Goal: Information Seeking & Learning: Find specific fact

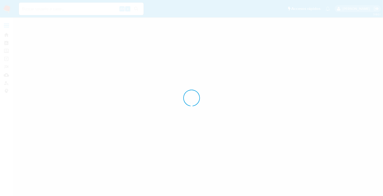
click at [2, 6] on div at bounding box center [191, 98] width 383 height 196
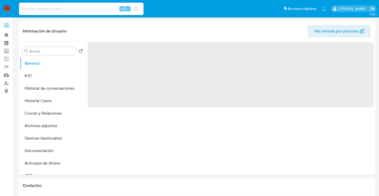
select select "10"
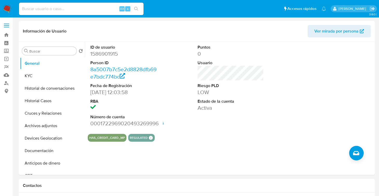
click at [0, 10] on nav "Pausado Ver notificaciones Alt s Accesos rápidos Presiona las siguientes teclas…" at bounding box center [189, 8] width 379 height 17
click at [4, 10] on img at bounding box center [7, 8] width 9 height 9
click at [43, 9] on input at bounding box center [81, 8] width 125 height 7
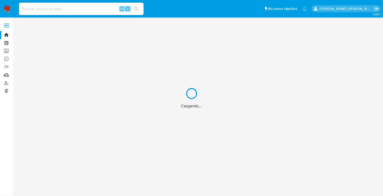
click at [43, 9] on div "Cargando..." at bounding box center [191, 98] width 383 height 196
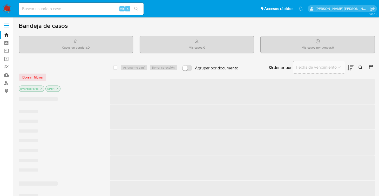
click at [36, 5] on div "Alt s" at bounding box center [81, 9] width 125 height 12
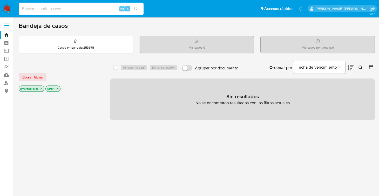
click at [33, 11] on input at bounding box center [81, 8] width 125 height 7
paste input "1586901915"
type input "1586901915"
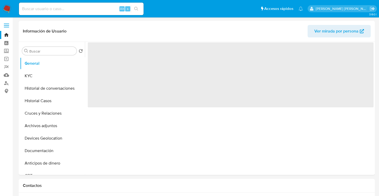
select select "10"
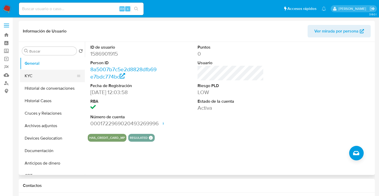
click at [28, 78] on button "KYC" at bounding box center [50, 76] width 61 height 12
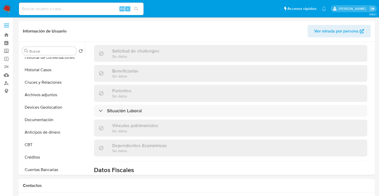
scroll to position [218, 0]
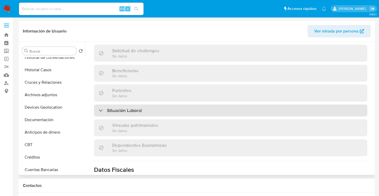
click at [101, 107] on div "Situación Laboral" at bounding box center [120, 110] width 43 height 6
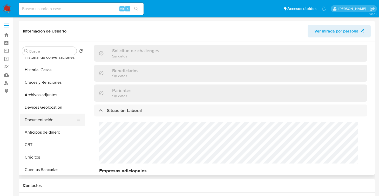
click at [50, 120] on button "Documentación" at bounding box center [50, 119] width 61 height 12
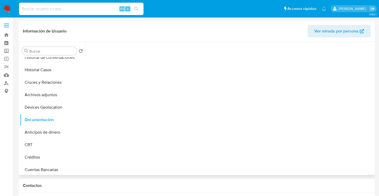
scroll to position [0, 0]
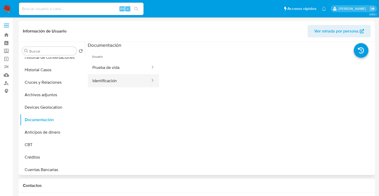
click at [126, 81] on button "Identificación" at bounding box center [119, 80] width 63 height 13
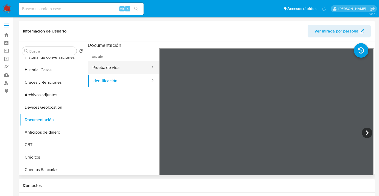
click at [121, 66] on button "Prueba de vida" at bounding box center [119, 67] width 63 height 13
drag, startPoint x: 82, startPoint y: 99, endPoint x: 84, endPoint y: 112, distance: 12.3
click at [84, 112] on ul "General KYC Historial de conversaciones Historial Casos Cruces y Relaciones Arc…" at bounding box center [52, 115] width 65 height 117
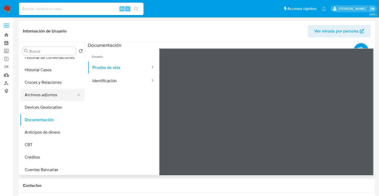
click at [52, 97] on button "Archivos adjuntos" at bounding box center [50, 95] width 61 height 12
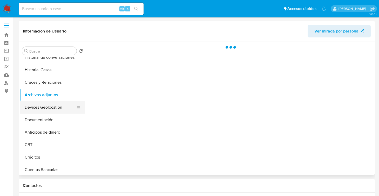
click at [53, 109] on button "Devices Geolocation" at bounding box center [50, 107] width 61 height 12
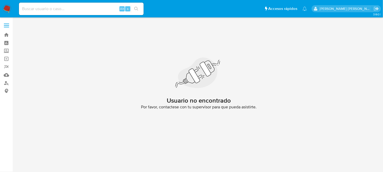
click at [8, 10] on img at bounding box center [7, 8] width 9 height 9
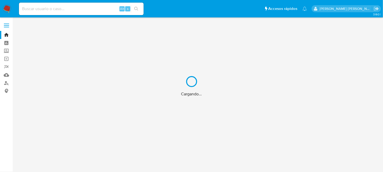
click at [67, 1] on div "Cargando..." at bounding box center [191, 86] width 383 height 172
click at [66, 6] on div "Cargando..." at bounding box center [191, 86] width 383 height 172
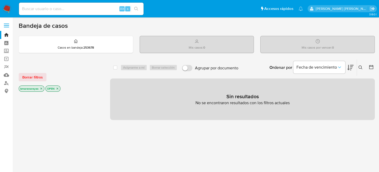
click at [65, 10] on input at bounding box center [81, 8] width 125 height 7
paste input "774700963"
type input "774700963"
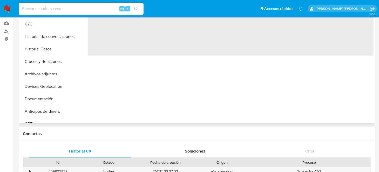
select select "10"
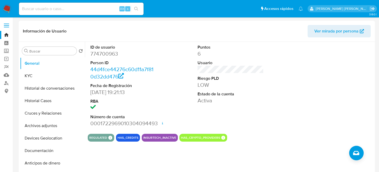
drag, startPoint x: 369, startPoint y: 2, endPoint x: 263, endPoint y: 27, distance: 108.9
click at [266, 24] on div "Información de Usuario Ver mirada por persona" at bounding box center [197, 31] width 356 height 21
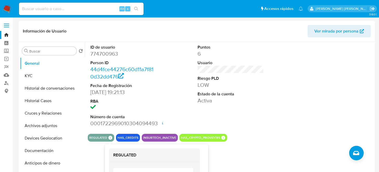
click at [109, 138] on icon at bounding box center [111, 138] width 4 height 4
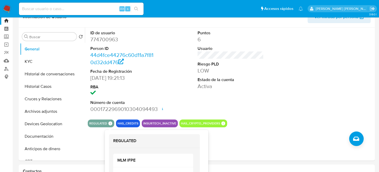
scroll to position [26, 0]
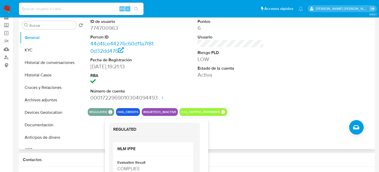
click at [109, 113] on icon at bounding box center [111, 112] width 4 height 4
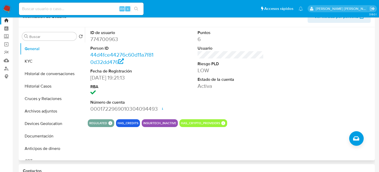
scroll to position [0, 0]
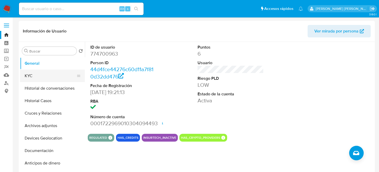
click at [32, 73] on button "KYC" at bounding box center [50, 76] width 61 height 12
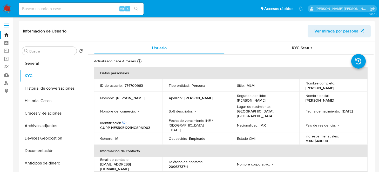
click at [129, 86] on p "774700963" at bounding box center [134, 85] width 18 height 5
copy p "774700963"
click at [134, 87] on p "774700963" at bounding box center [134, 85] width 18 height 5
click at [134, 86] on p "774700963" at bounding box center [134, 85] width 18 height 5
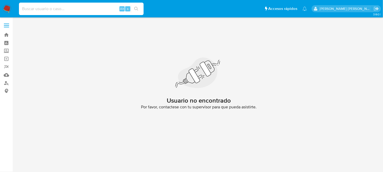
click at [29, 8] on input at bounding box center [81, 8] width 125 height 7
paste input "774700963"
type input "774700963"
click at [137, 7] on icon "search-icon" at bounding box center [136, 9] width 4 height 4
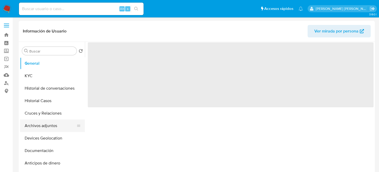
select select "10"
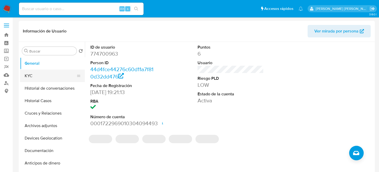
click at [26, 79] on button "KYC" at bounding box center [50, 76] width 61 height 12
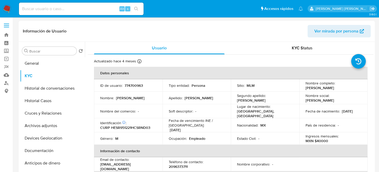
scroll to position [26, 0]
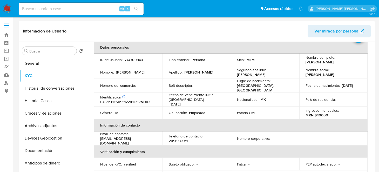
click at [131, 58] on p "774700963" at bounding box center [134, 59] width 18 height 5
copy p "774700963"
drag, startPoint x: 302, startPoint y: 61, endPoint x: 349, endPoint y: 62, distance: 46.2
click at [349, 62] on td "Nombre completo : Rodrigo Hernandez Sanchez" at bounding box center [333, 59] width 69 height 12
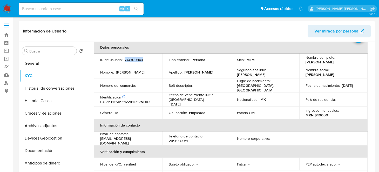
click at [318, 64] on p "Rodrigo Hernandez Sanchez" at bounding box center [320, 62] width 29 height 5
drag, startPoint x: 307, startPoint y: 62, endPoint x: 352, endPoint y: 63, distance: 45.7
click at [352, 63] on div "Nombre completo : Rodrigo Hernandez Sanchez" at bounding box center [334, 59] width 56 height 9
drag, startPoint x: 302, startPoint y: 62, endPoint x: 357, endPoint y: 62, distance: 54.3
click at [357, 62] on td "Nombre completo : Rodrigo Hernandez Sanchez" at bounding box center [333, 59] width 69 height 12
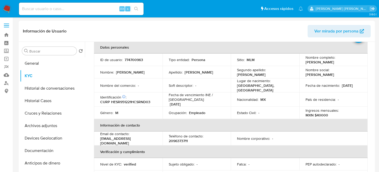
copy p "Rodrigo Hernandez Sanchez"
click at [229, 34] on header "Información de Usuario Ver mirada por persona" at bounding box center [197, 31] width 348 height 12
click at [138, 99] on p "CURP HESR951221HCSRND03" at bounding box center [125, 101] width 50 height 5
copy p "HESR951221HCSRND03"
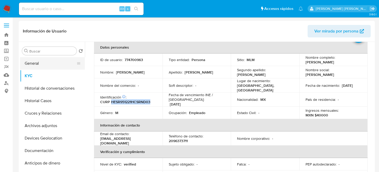
click at [58, 60] on button "General" at bounding box center [50, 63] width 61 height 12
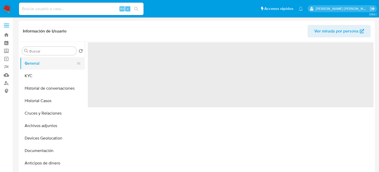
scroll to position [0, 0]
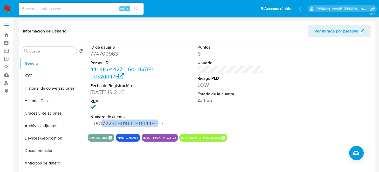
drag, startPoint x: 102, startPoint y: 123, endPoint x: 158, endPoint y: 122, distance: 55.8
click at [158, 122] on div "ID de usuario 774700963 Person ID 44d4fce44276c60d11a7f810d32dd476 Fecha de Reg…" at bounding box center [123, 86] width 71 height 88
copy dd "722969010304094493"
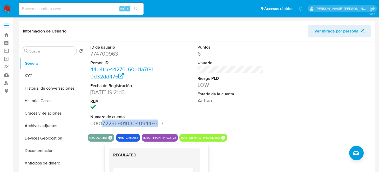
click at [109, 137] on icon at bounding box center [111, 138] width 4 height 4
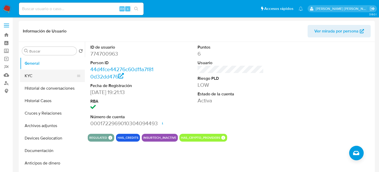
click at [43, 73] on button "KYC" at bounding box center [50, 76] width 61 height 12
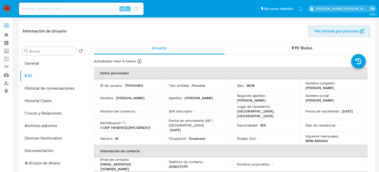
scroll to position [26, 0]
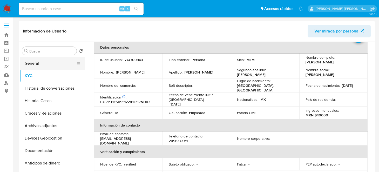
click at [26, 64] on button "General" at bounding box center [50, 63] width 61 height 12
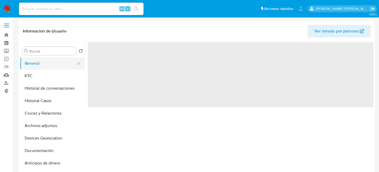
scroll to position [0, 0]
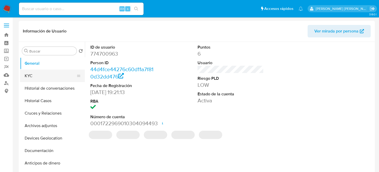
click at [31, 73] on button "KYC" at bounding box center [50, 76] width 61 height 12
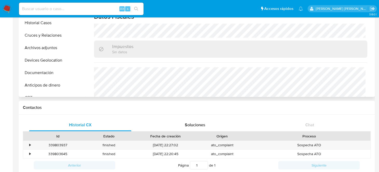
scroll to position [308, 0]
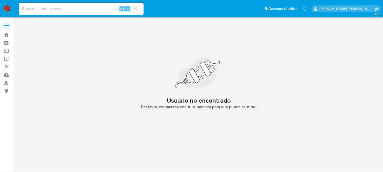
click at [9, 8] on img at bounding box center [7, 8] width 9 height 9
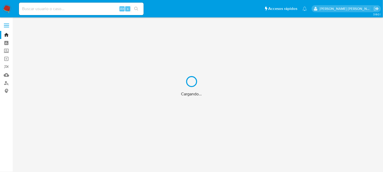
click at [69, 6] on div "Cargando..." at bounding box center [191, 86] width 383 height 172
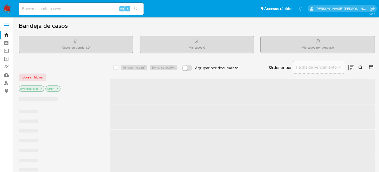
click at [64, 10] on input at bounding box center [81, 8] width 125 height 7
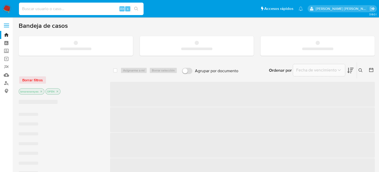
paste input "774700963"
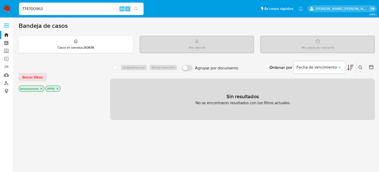
type input "774700963"
click at [136, 9] on icon "search-icon" at bounding box center [136, 9] width 4 height 4
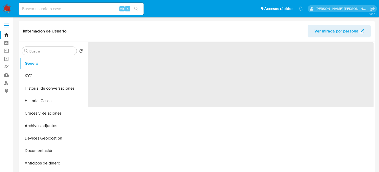
select select "10"
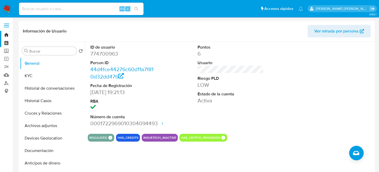
click at [6, 42] on link "Tablero" at bounding box center [31, 43] width 62 height 8
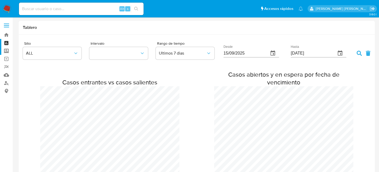
scroll to position [742, 379]
click at [6, 50] on label "Screening" at bounding box center [31, 51] width 62 height 8
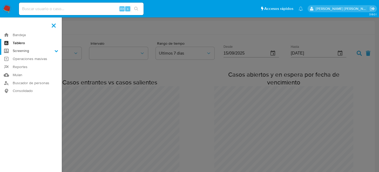
click at [0, 0] on input "Screening" at bounding box center [0, 0] width 0 height 0
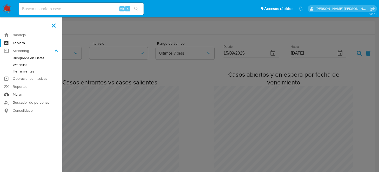
click at [13, 95] on link "Mulan" at bounding box center [31, 95] width 62 height 8
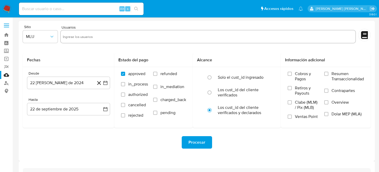
click at [73, 35] on input "text" at bounding box center [208, 36] width 290 height 8
paste input "774700963"
type input "774700963"
click at [48, 36] on span "MLU" at bounding box center [37, 36] width 23 height 5
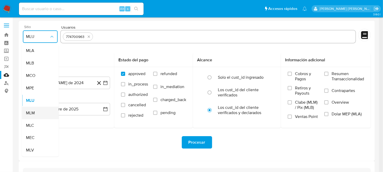
click at [38, 112] on div "MLM" at bounding box center [38, 113] width 25 height 12
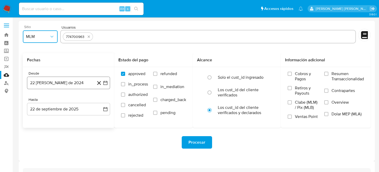
click at [105, 82] on icon "button" at bounding box center [105, 82] width 5 height 5
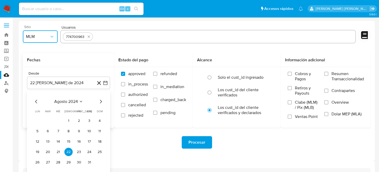
click at [100, 102] on icon "Mes siguiente" at bounding box center [101, 102] width 2 height 4
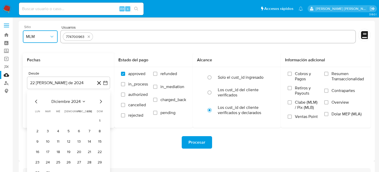
click at [100, 102] on icon "Mes siguiente" at bounding box center [101, 102] width 2 height 4
click at [45, 121] on button "1" at bounding box center [48, 121] width 8 height 8
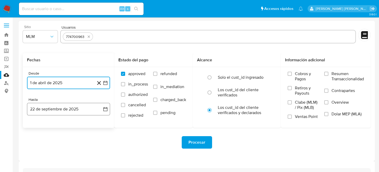
click at [105, 109] on icon "button" at bounding box center [105, 108] width 5 height 5
click at [35, 127] on icon "Mes anterior" at bounding box center [36, 128] width 6 height 6
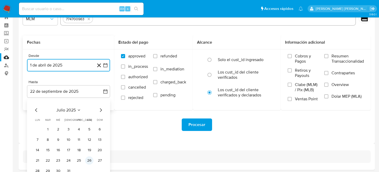
scroll to position [37, 0]
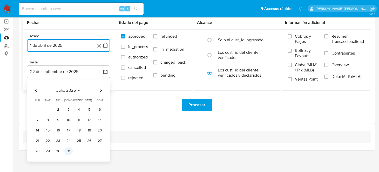
click at [70, 150] on button "31" at bounding box center [68, 151] width 8 height 8
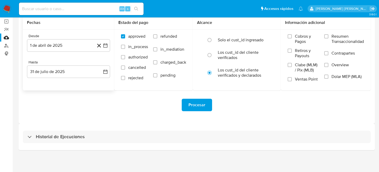
click at [156, 111] on div "Procesar" at bounding box center [197, 104] width 348 height 29
click at [198, 102] on span "Procesar" at bounding box center [196, 104] width 17 height 11
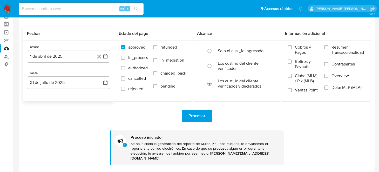
scroll to position [67, 0]
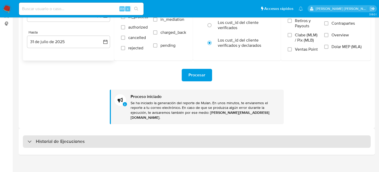
click at [28, 141] on div at bounding box center [28, 141] width 0 height 0
select select "10"
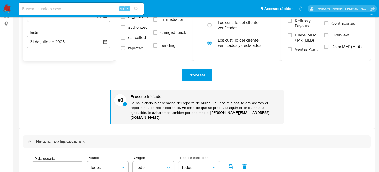
scroll to position [0, 0]
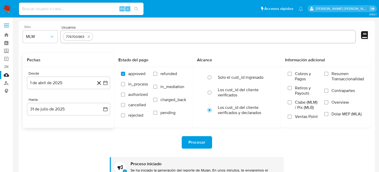
click at [8, 9] on img at bounding box center [7, 8] width 9 height 9
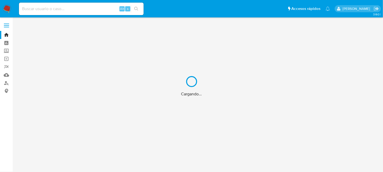
click at [46, 11] on div "Cargando..." at bounding box center [191, 86] width 383 height 172
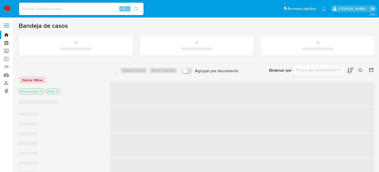
click at [47, 11] on input at bounding box center [81, 8] width 125 height 7
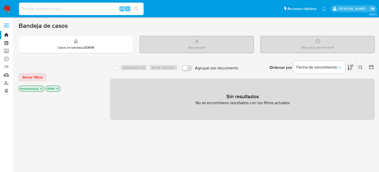
paste input "774700963"
type input "774700963"
click at [134, 7] on icon "search-icon" at bounding box center [136, 9] width 4 height 4
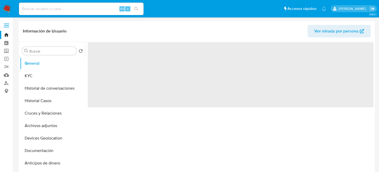
select select "10"
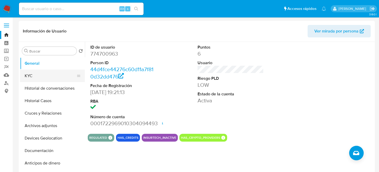
click at [58, 73] on button "KYC" at bounding box center [50, 76] width 61 height 12
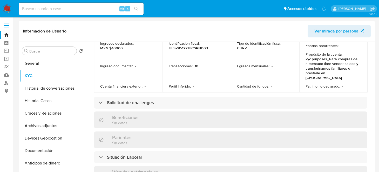
scroll to position [234, 0]
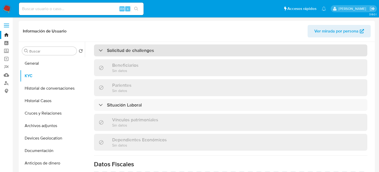
click at [136, 46] on div "Solicitud de challenges" at bounding box center [230, 50] width 273 height 12
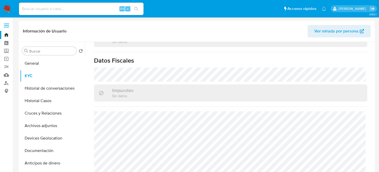
scroll to position [373, 0]
click at [51, 104] on button "Historial Casos" at bounding box center [50, 100] width 61 height 12
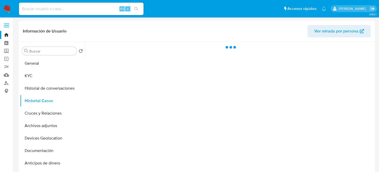
scroll to position [0, 0]
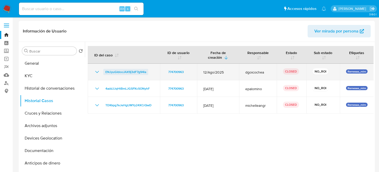
click at [117, 72] on span "ENJyuGIdooJAX9j3dF7g94la" at bounding box center [125, 72] width 41 height 6
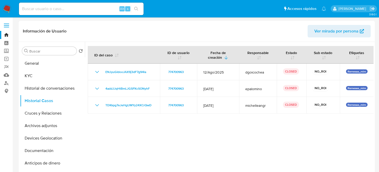
click at [10, 6] on img at bounding box center [7, 8] width 9 height 9
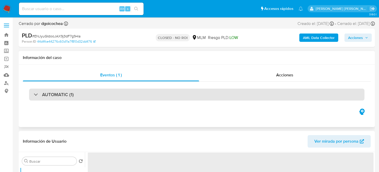
select select "10"
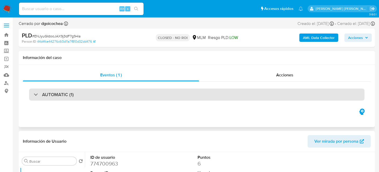
click at [75, 99] on div "AUTOMATIC (1)" at bounding box center [196, 95] width 335 height 12
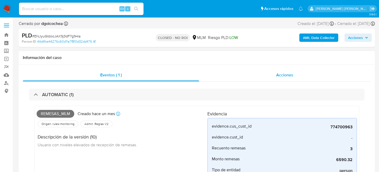
click at [280, 77] on span "Acciones" at bounding box center [284, 75] width 17 height 6
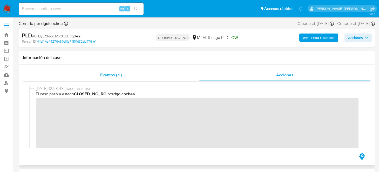
click at [106, 72] on span "Eventos ( 1 )" at bounding box center [111, 75] width 22 height 6
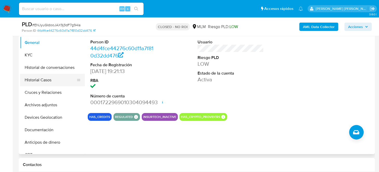
scroll to position [104, 0]
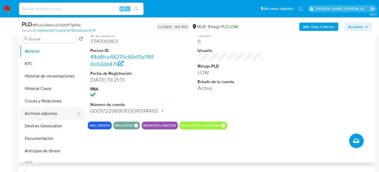
drag, startPoint x: 51, startPoint y: 110, endPoint x: 57, endPoint y: 109, distance: 5.3
click at [51, 110] on button "Archivos adjuntos" at bounding box center [50, 113] width 61 height 12
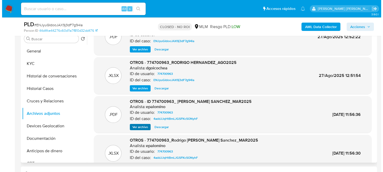
scroll to position [0, 0]
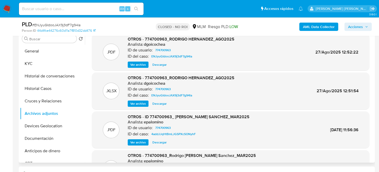
click at [133, 64] on span "Ver archivo" at bounding box center [138, 64] width 16 height 5
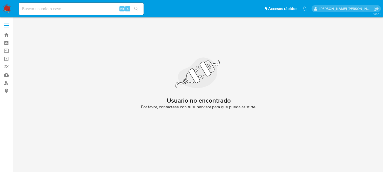
click at [6, 8] on img at bounding box center [7, 8] width 9 height 9
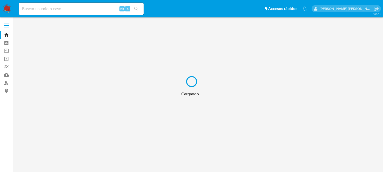
click at [78, 11] on div "Cargando..." at bounding box center [191, 86] width 383 height 172
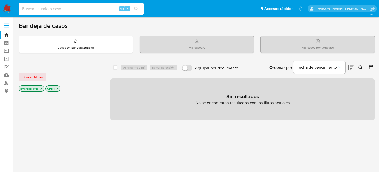
click at [69, 11] on input at bounding box center [81, 8] width 125 height 7
paste input "774700963"
type input "774700963"
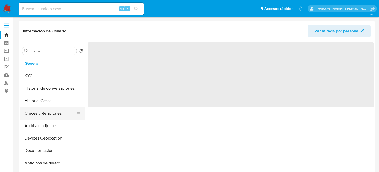
select select "10"
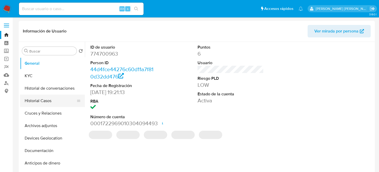
click at [50, 101] on button "Historial Casos" at bounding box center [50, 100] width 61 height 12
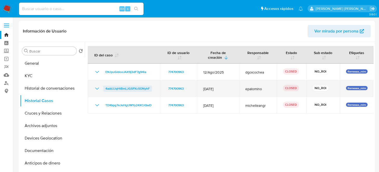
click at [138, 88] on span "4addJJqHtBmLJGSPXcSONyhF" at bounding box center [127, 88] width 44 height 6
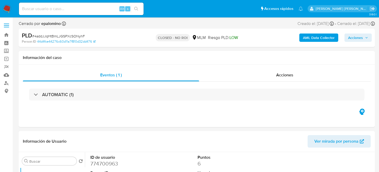
select select "10"
click at [248, 73] on div "Acciones" at bounding box center [285, 75] width 172 height 12
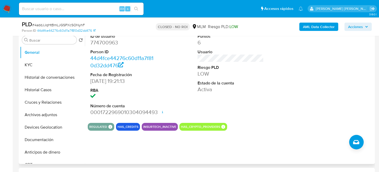
scroll to position [104, 0]
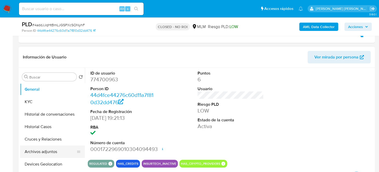
click at [48, 154] on button "Archivos adjuntos" at bounding box center [50, 151] width 61 height 12
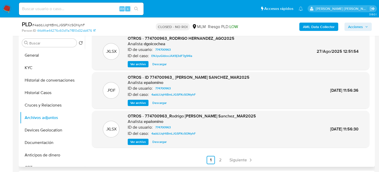
scroll to position [181, 0]
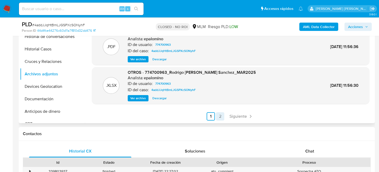
click at [220, 116] on link "2" at bounding box center [220, 116] width 8 height 8
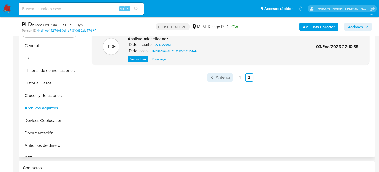
scroll to position [104, 0]
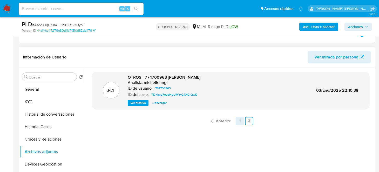
click at [238, 120] on link "1" at bounding box center [240, 121] width 8 height 8
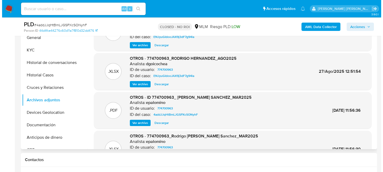
scroll to position [0, 0]
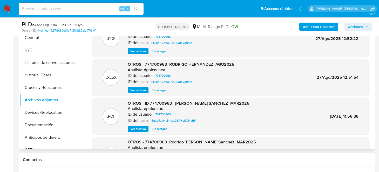
click at [136, 127] on span "Ver archivo" at bounding box center [138, 128] width 16 height 5
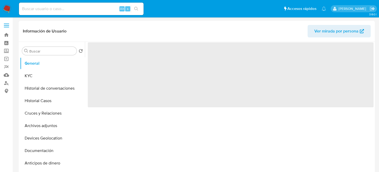
select select "10"
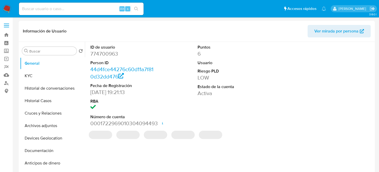
click at [0, 8] on nav "Pausado Ver notificaciones Alt s Accesos rápidos Presiona las siguientes teclas…" at bounding box center [189, 8] width 379 height 17
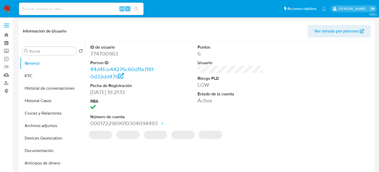
click at [3, 5] on img at bounding box center [7, 8] width 9 height 9
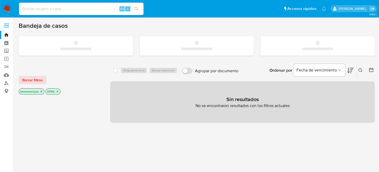
click at [36, 8] on input at bounding box center [81, 8] width 125 height 7
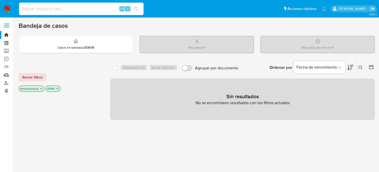
paste input "774700963"
type input "774700963"
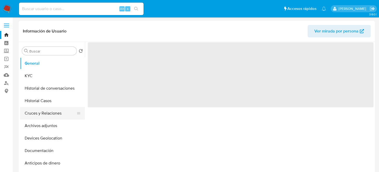
select select "10"
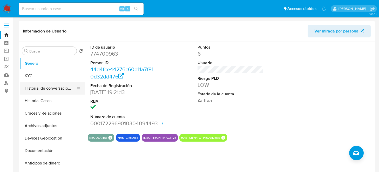
click at [35, 85] on button "Historial de conversaciones" at bounding box center [50, 88] width 61 height 12
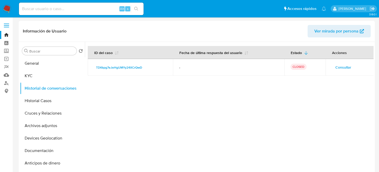
click at [130, 63] on td "TDKkpg7eJeHgUMYy24XCrQwD" at bounding box center [130, 67] width 85 height 17
click at [131, 66] on span "TDKkpg7eJeHgUMYy24XCrQwD" at bounding box center [119, 67] width 46 height 6
click at [348, 66] on span "Consultar" at bounding box center [343, 67] width 16 height 7
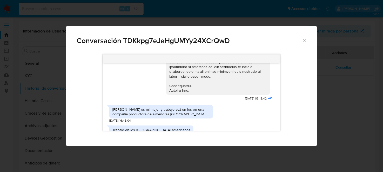
scroll to position [155, 0]
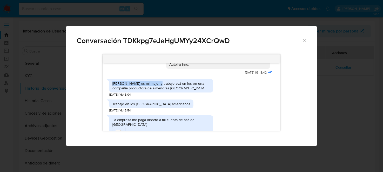
drag, startPoint x: 112, startPoint y: 83, endPoint x: 160, endPoint y: 85, distance: 47.3
click at [160, 85] on div "Yucila López Méndez es mi mujer y trabajo acá en los en una compañía productora…" at bounding box center [161, 85] width 98 height 9
click at [246, 90] on div "Yucila López Méndez es mi mujer y trabajo acá en los en una compañía productora…" at bounding box center [191, 86] width 165 height 21
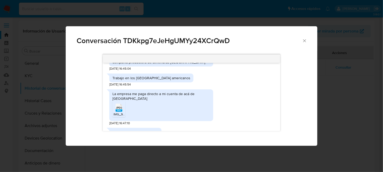
scroll to position [208, 0]
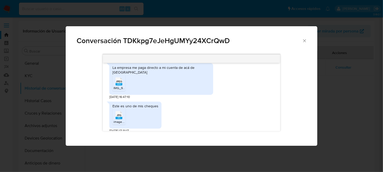
click at [118, 117] on rect "Comunicación" at bounding box center [119, 118] width 7 height 2
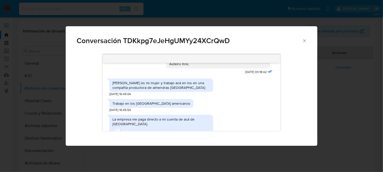
scroll to position [156, 0]
drag, startPoint x: 112, startPoint y: 84, endPoint x: 148, endPoint y: 84, distance: 35.3
click at [145, 84] on div "[PERSON_NAME] es mi mujer y trabajo acá en los en una compañía productora de al…" at bounding box center [161, 85] width 98 height 9
drag, startPoint x: 148, startPoint y: 84, endPoint x: 145, endPoint y: 84, distance: 2.9
click at [145, 84] on div "[PERSON_NAME] es mi mujer y trabajo acá en los en una compañía productora de al…" at bounding box center [161, 85] width 98 height 9
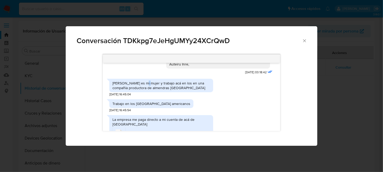
click at [232, 89] on div "Yucila López Méndez es mi mujer y trabajo acá en los en una compañía productora…" at bounding box center [191, 86] width 165 height 21
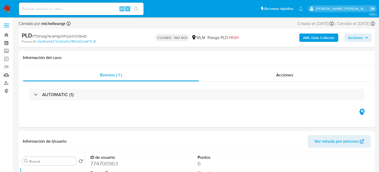
select select "10"
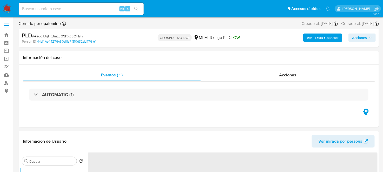
select select "10"
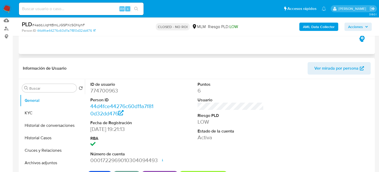
scroll to position [62, 0]
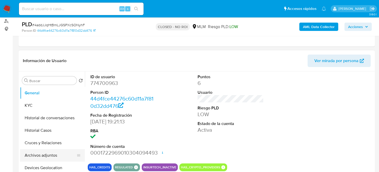
click at [49, 154] on button "Archivos adjuntos" at bounding box center [50, 155] width 61 height 12
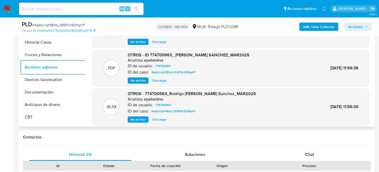
scroll to position [44, 0]
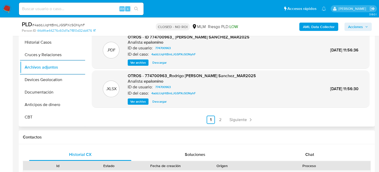
click at [135, 61] on span "Ver archivo" at bounding box center [138, 62] width 16 height 5
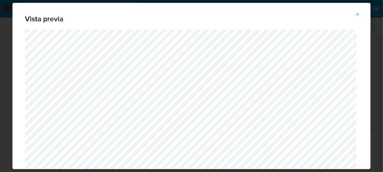
click at [9, 26] on div "Vista previa" at bounding box center [191, 86] width 383 height 172
click at [356, 13] on icon "Attachment preview" at bounding box center [357, 14] width 4 height 4
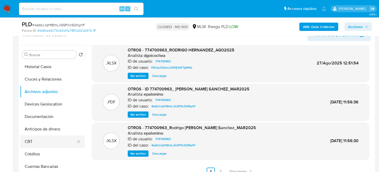
scroll to position [0, 0]
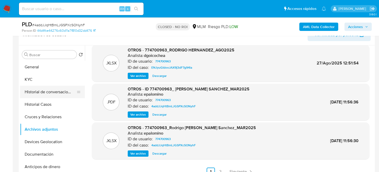
click at [49, 92] on button "Historial de conversaciones" at bounding box center [50, 92] width 61 height 12
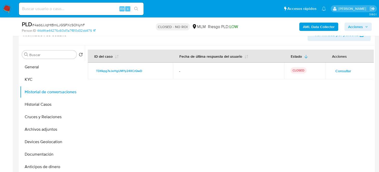
click at [342, 72] on span "Consultar" at bounding box center [343, 70] width 16 height 7
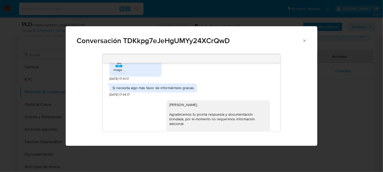
scroll to position [286, 0]
